Goal: Information Seeking & Learning: Learn about a topic

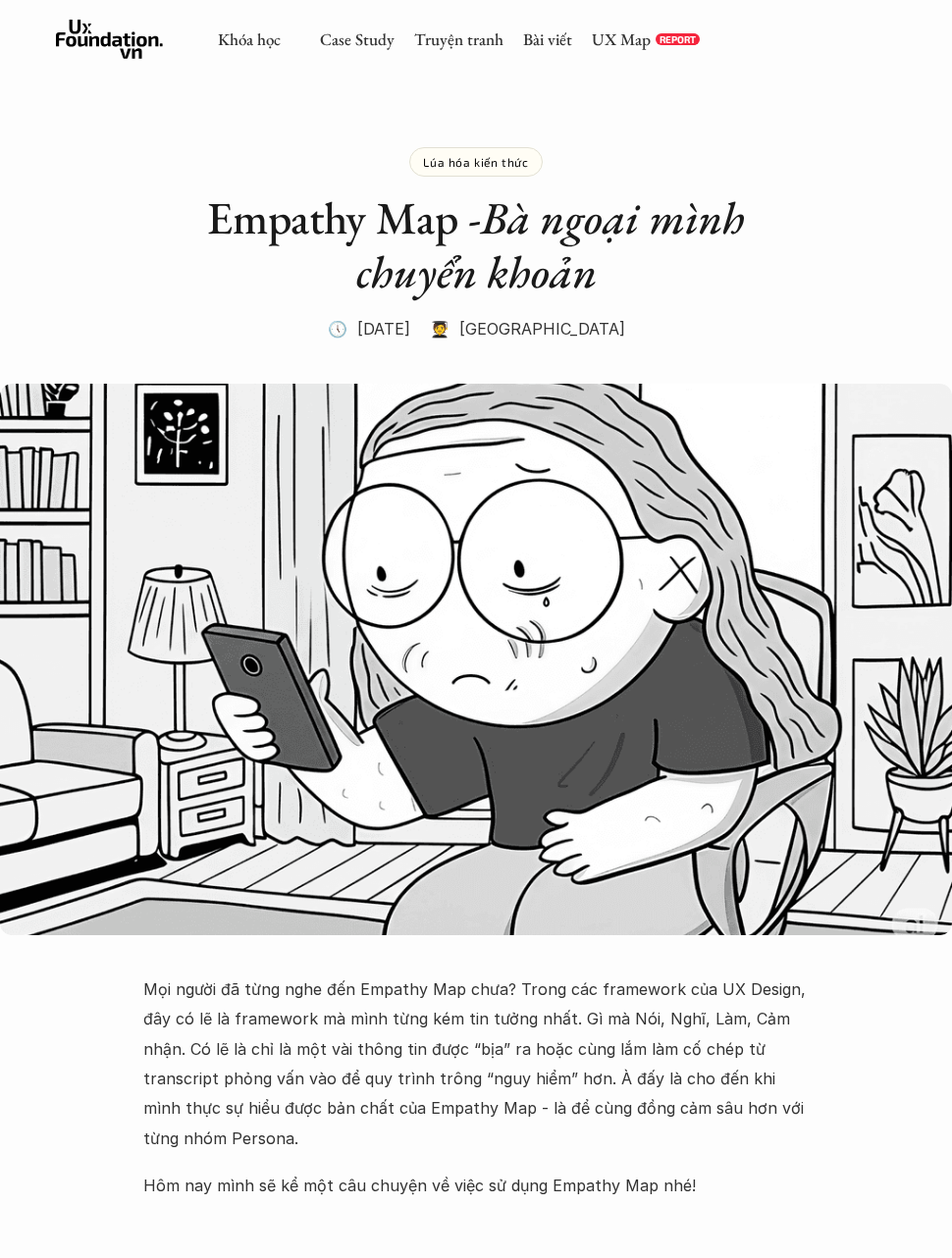
scroll to position [7348, 0]
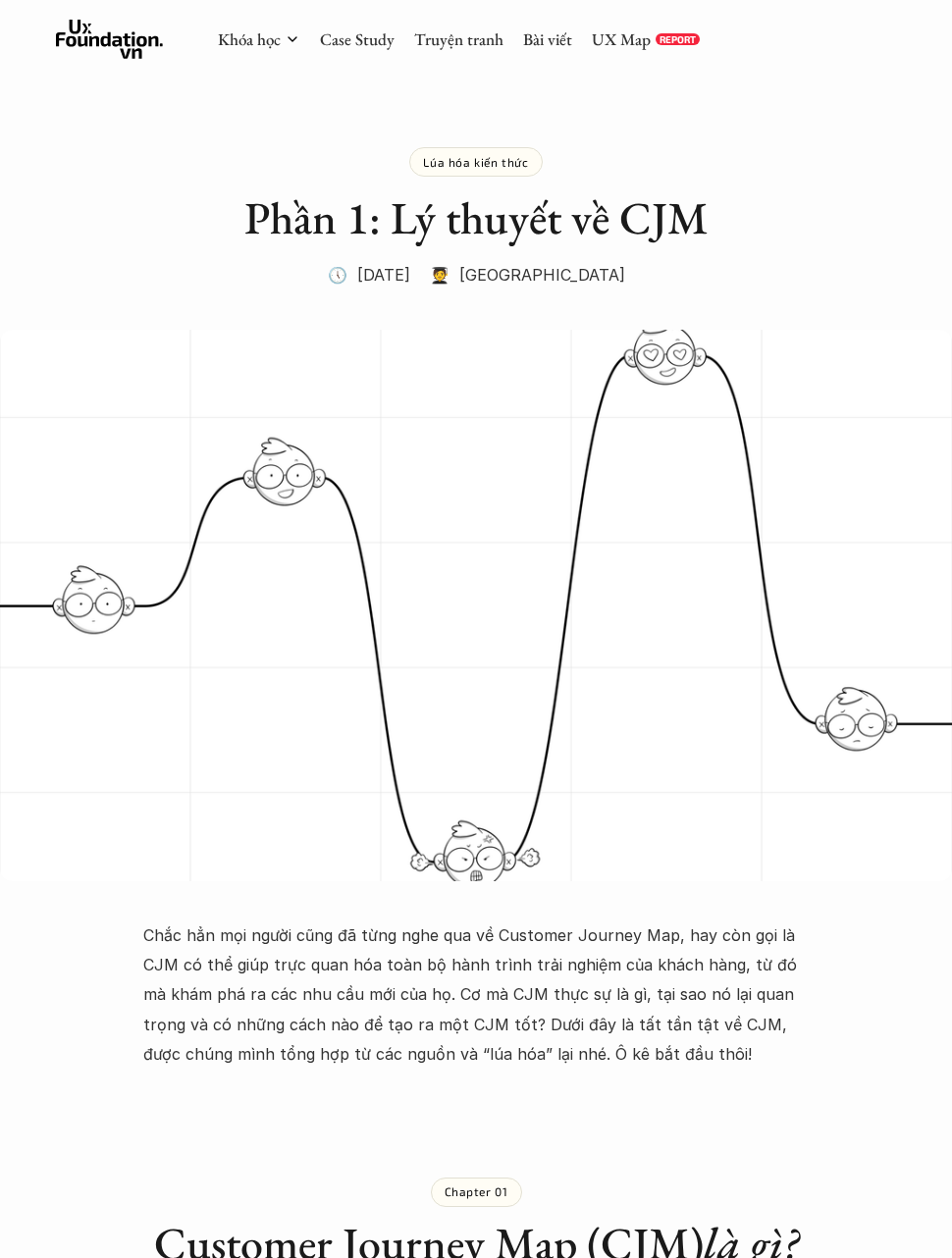
click at [568, 65] on div "Khóa học Case Study Truyện tranh Bài viết UX Map REPORT" at bounding box center [476, 39] width 952 height 78
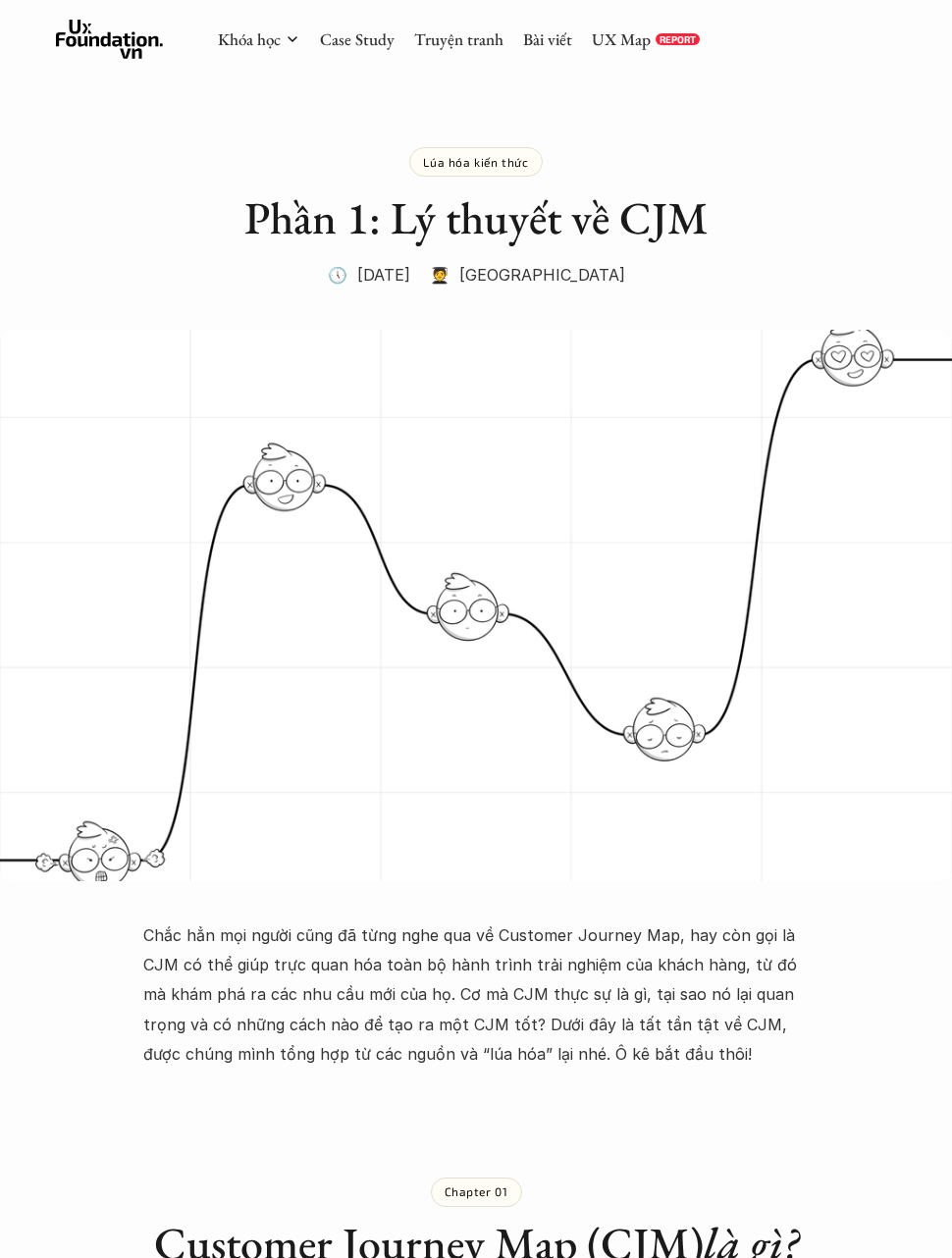
click at [568, 64] on div "Khóa học Case Study Truyện tranh Bài viết UX Map REPORT" at bounding box center [476, 39] width 952 height 78
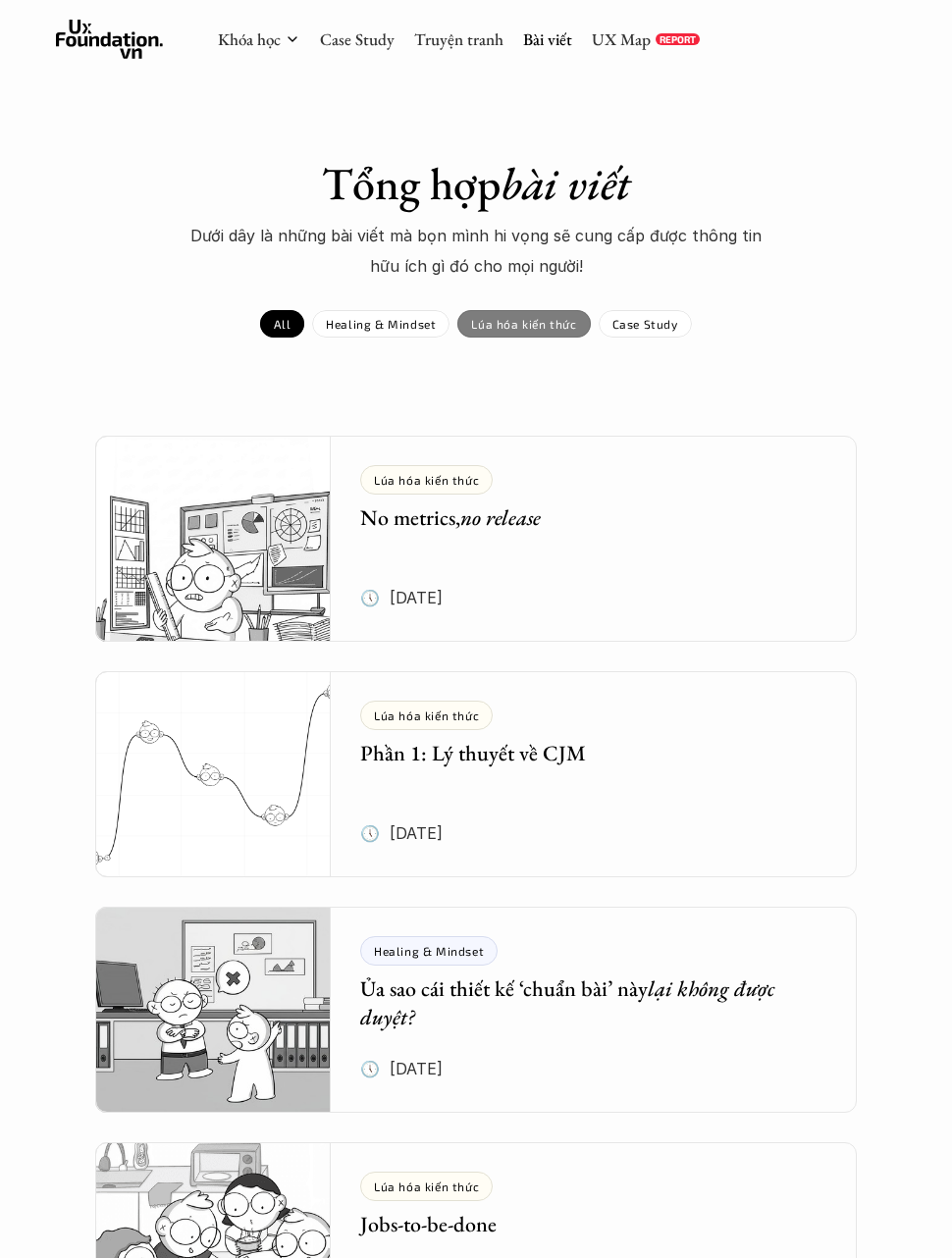
click at [559, 326] on p "Lúa hóa kiến thức" at bounding box center [523, 324] width 105 height 14
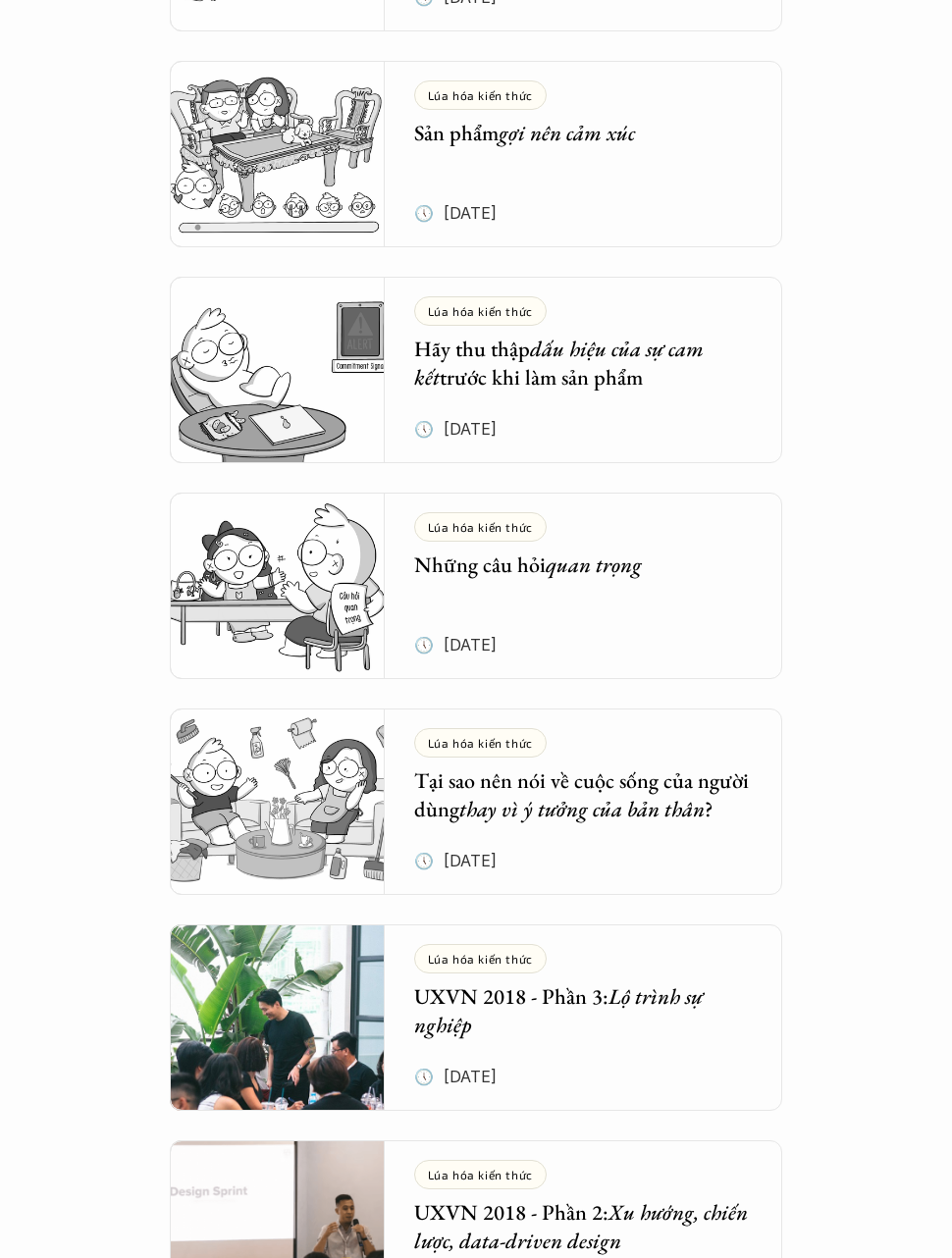
scroll to position [2750, 0]
click at [737, 1257] on html "Tổng hợp bài viết Dưới dây là những bài viết mà bọn mình hi vọng sẽ cung cấp đư…" at bounding box center [476, 623] width 952 height 6746
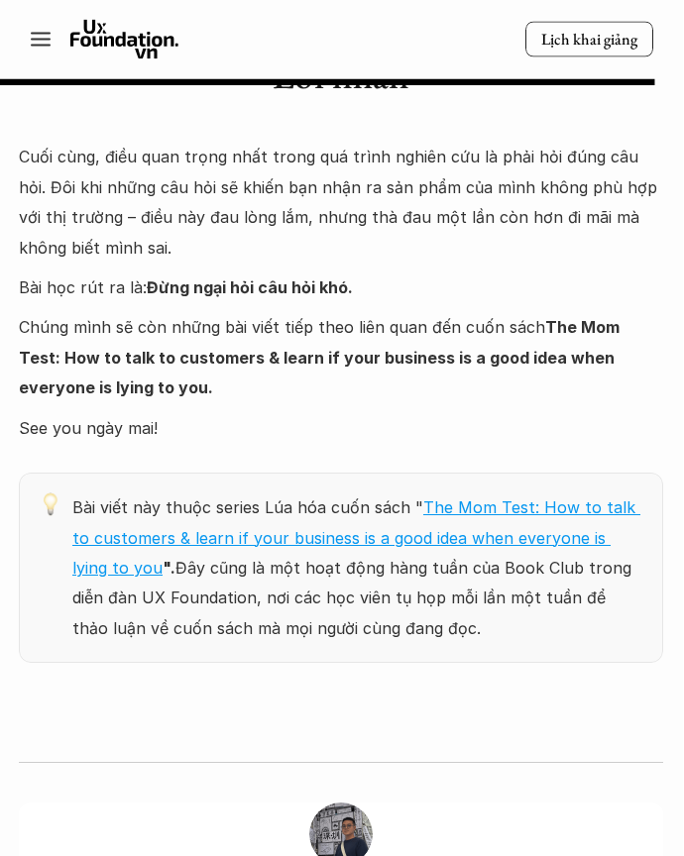
scroll to position [9201, 0]
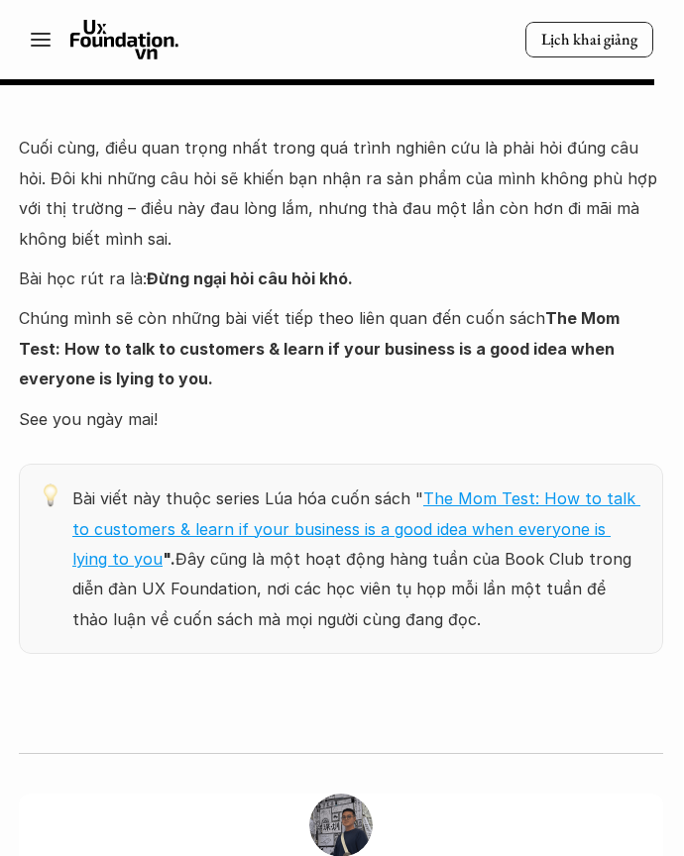
click at [55, 303] on p "Chúng mình sẽ còn những bài viết tiếp theo liên quan đến cuốn sách The Mom Test…" at bounding box center [342, 348] width 644 height 90
click at [46, 308] on strong "The Mom Test: How to talk to customers & learn if your business is a good idea …" at bounding box center [322, 348] width 604 height 80
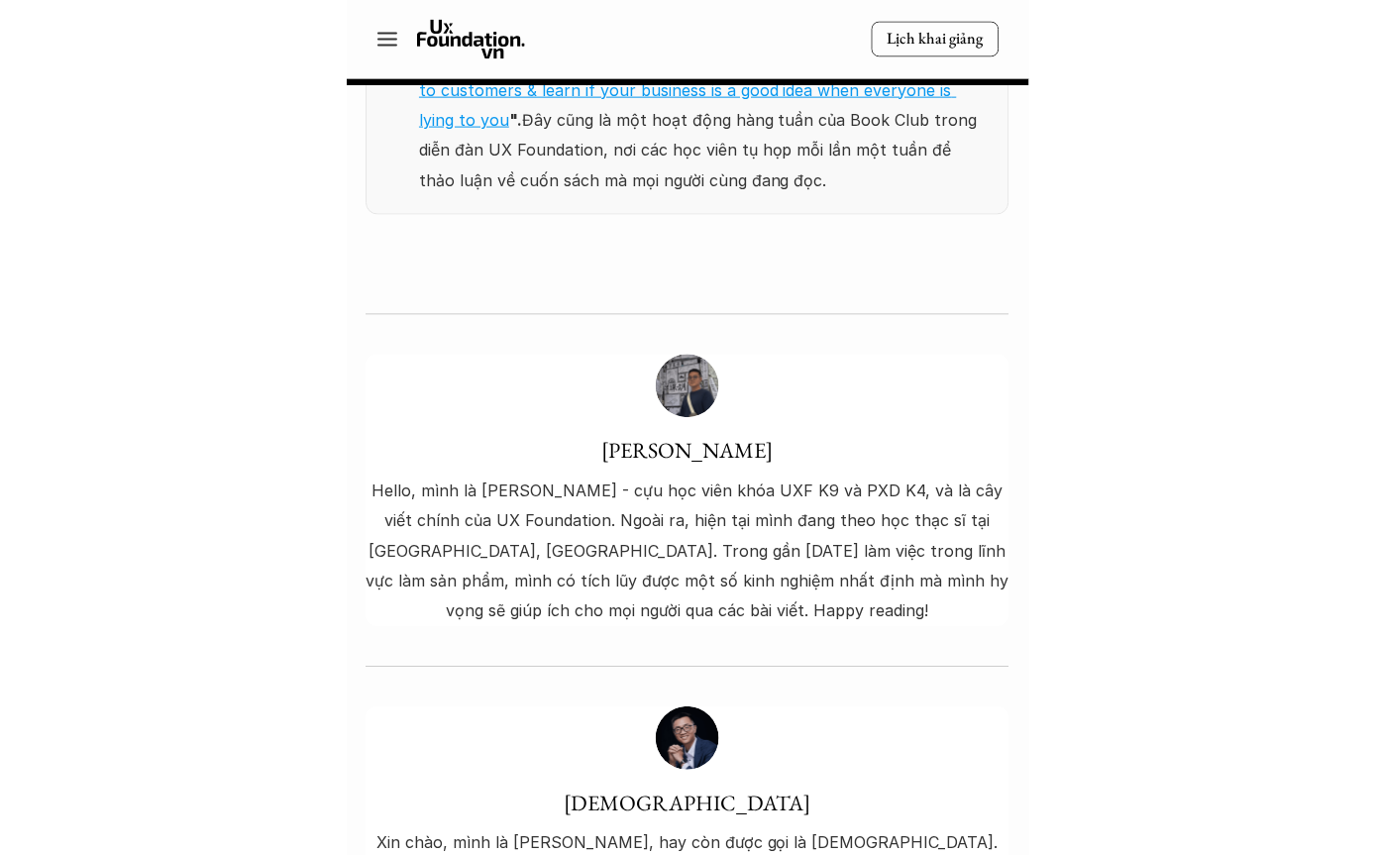
scroll to position [10294, 0]
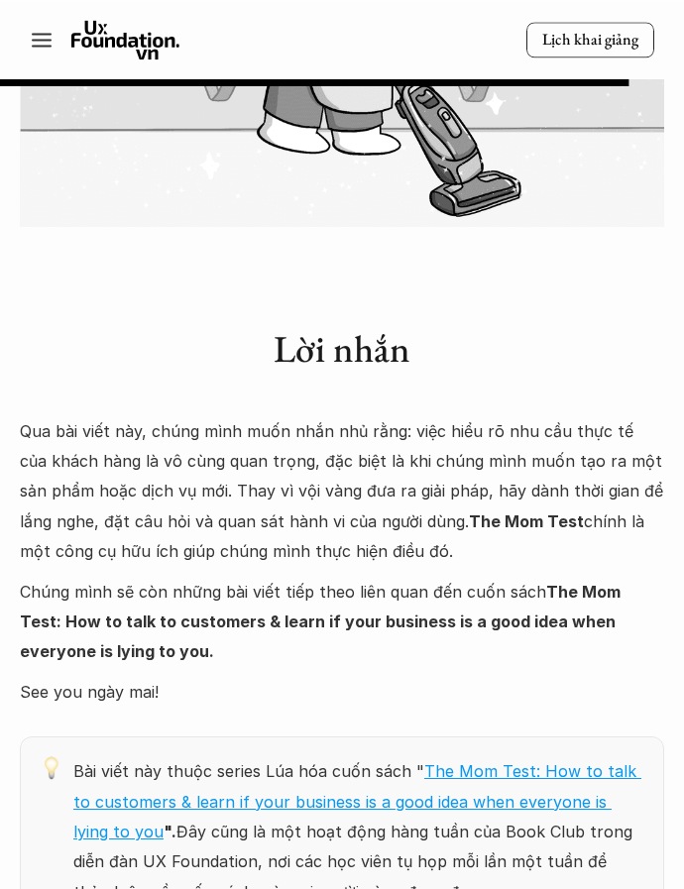
scroll to position [7358, 0]
